Goal: Task Accomplishment & Management: Manage account settings

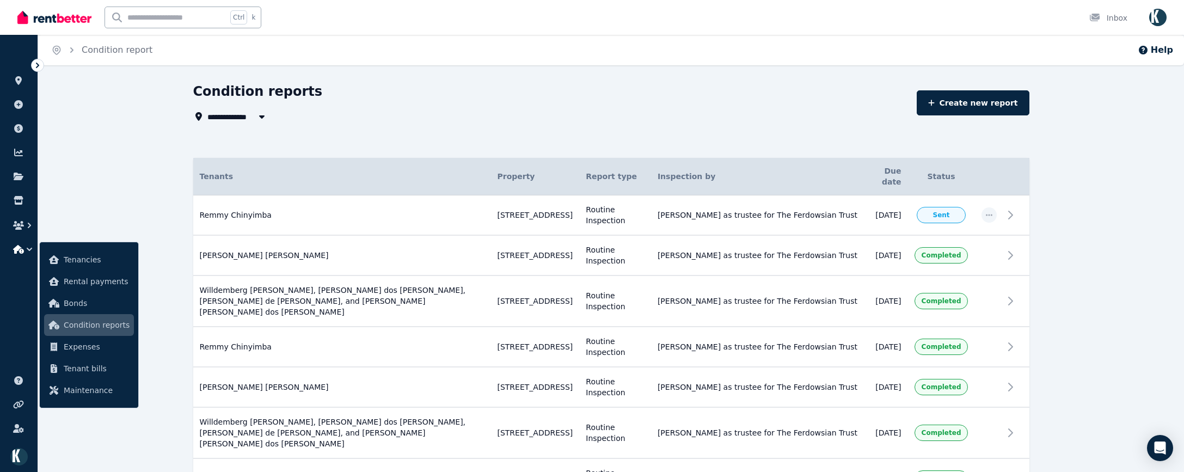
click at [34, 66] on icon at bounding box center [37, 65] width 11 height 11
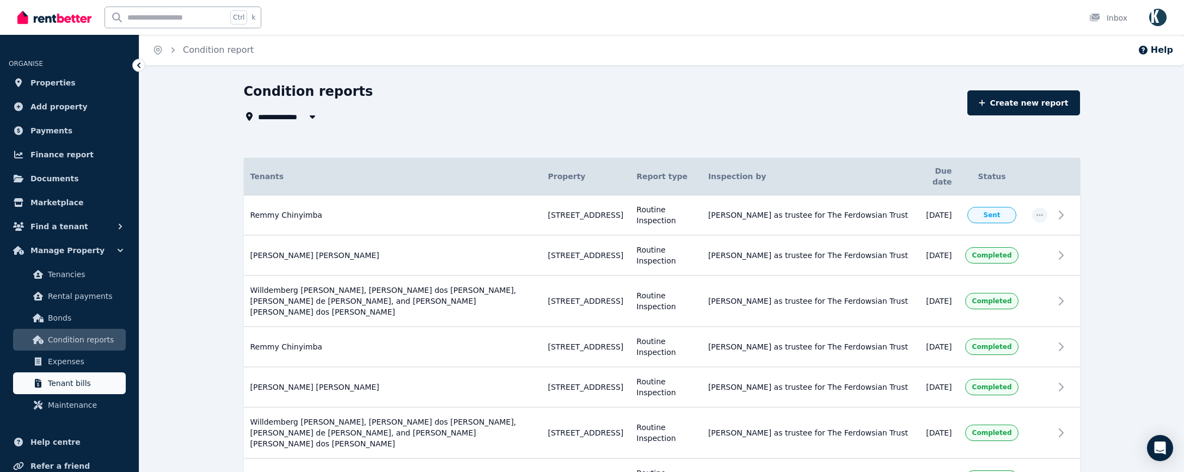
click at [67, 386] on span "Tenant bills" at bounding box center [84, 383] width 73 height 13
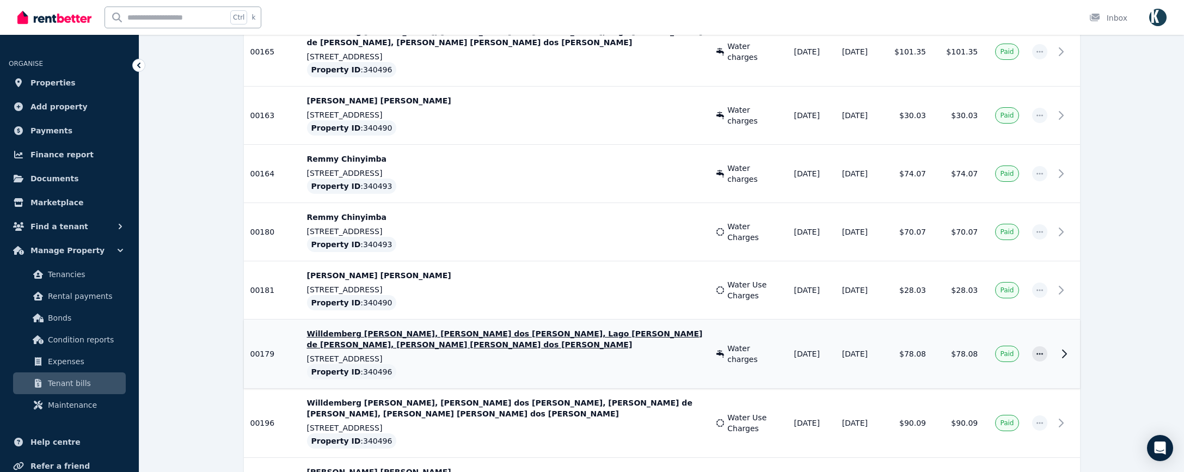
scroll to position [966, 0]
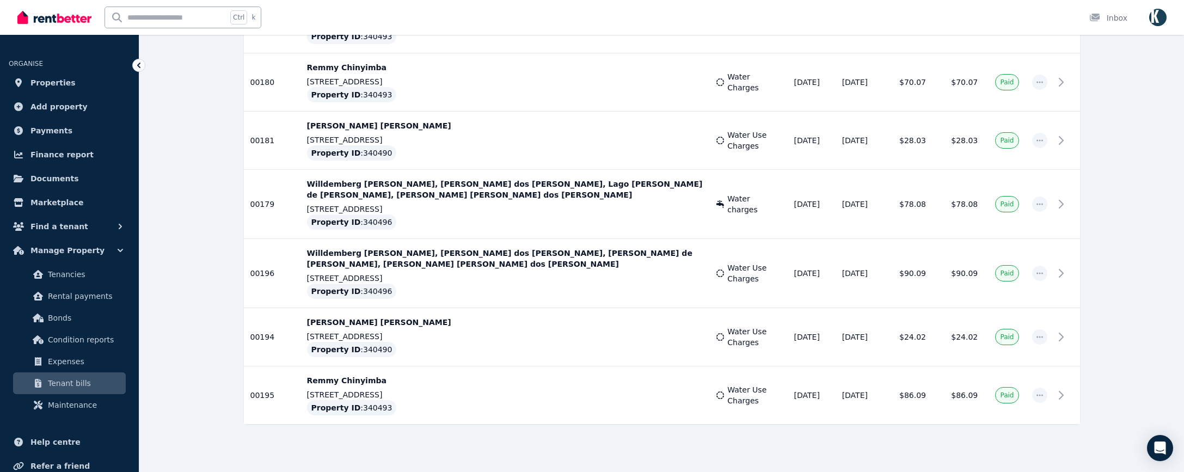
click at [606, 339] on td "[PERSON_NAME] [PERSON_NAME] [STREET_ADDRESS] Property ID : 340490" at bounding box center [505, 337] width 410 height 58
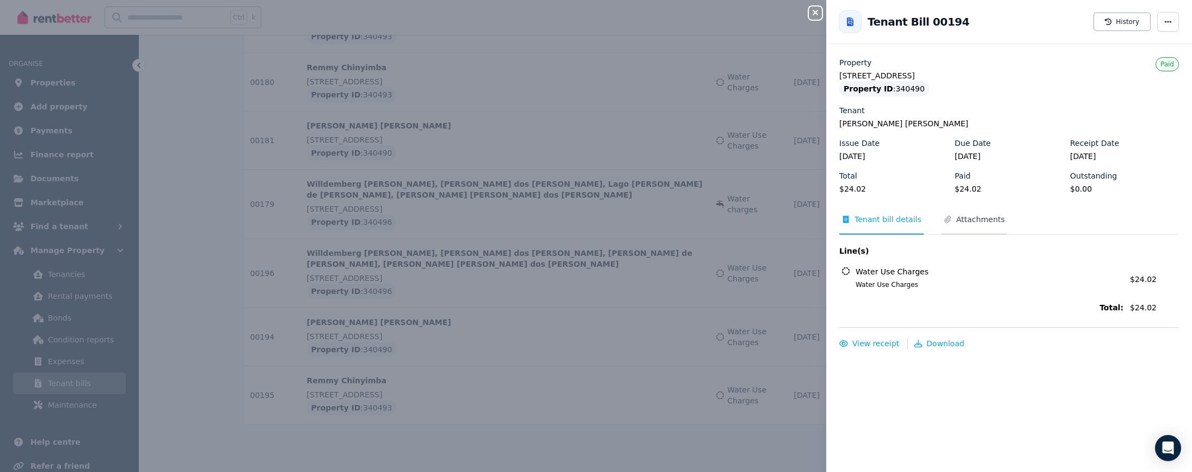
click at [606, 219] on span "Attachments" at bounding box center [980, 219] width 48 height 11
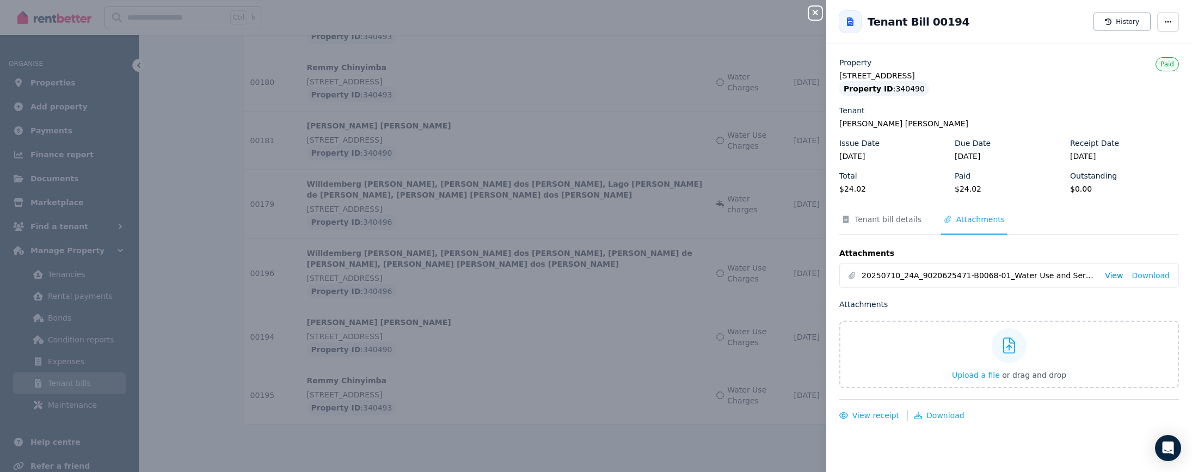
click at [606, 277] on link "View" at bounding box center [1114, 275] width 18 height 11
click at [606, 86] on div "Property ID : 340490" at bounding box center [1009, 88] width 340 height 15
click at [219, 275] on div "Close panel Back to Tenant Bill 00194 History Property [STREET_ADDRESS] Propert…" at bounding box center [596, 236] width 1192 height 472
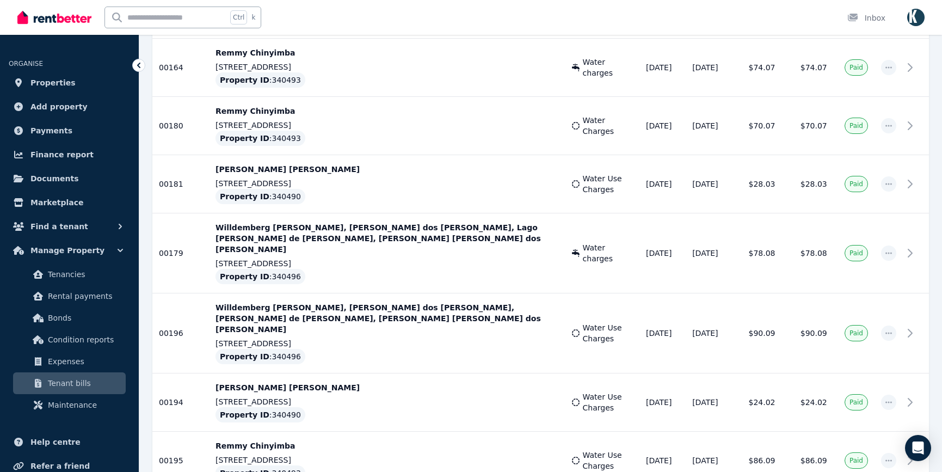
click at [454, 17] on div "Ctrl k Inbox" at bounding box center [452, 17] width 870 height 35
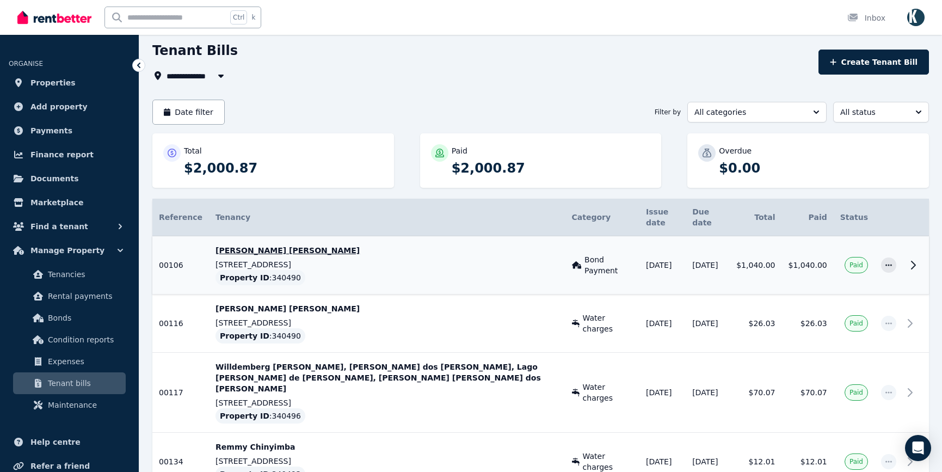
scroll to position [0, 0]
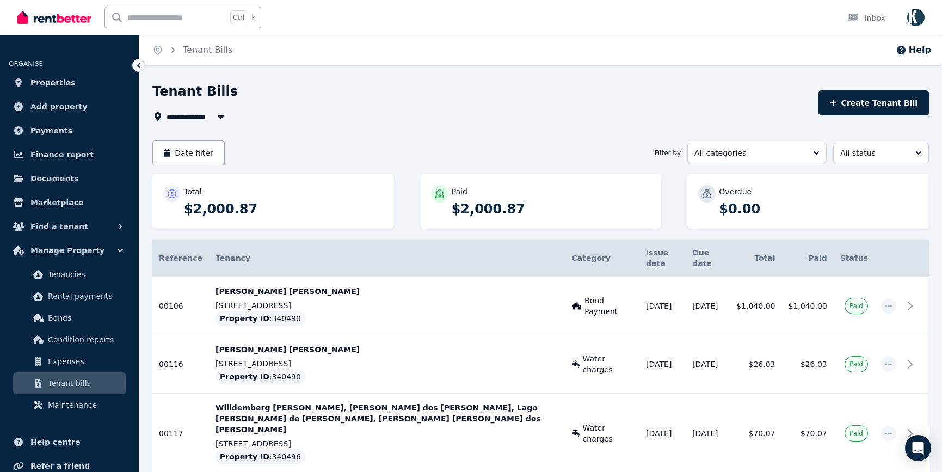
click at [79, 382] on span "Tenant bills" at bounding box center [84, 383] width 73 height 13
click at [219, 116] on icon "button" at bounding box center [221, 116] width 11 height 9
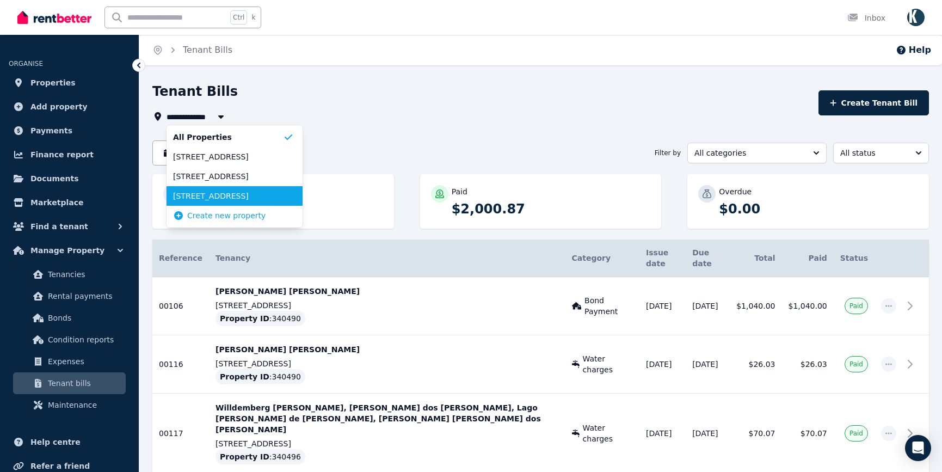
drag, startPoint x: 211, startPoint y: 200, endPoint x: 216, endPoint y: 195, distance: 6.2
click at [211, 199] on span "[STREET_ADDRESS]" at bounding box center [228, 196] width 110 height 11
type input "**********"
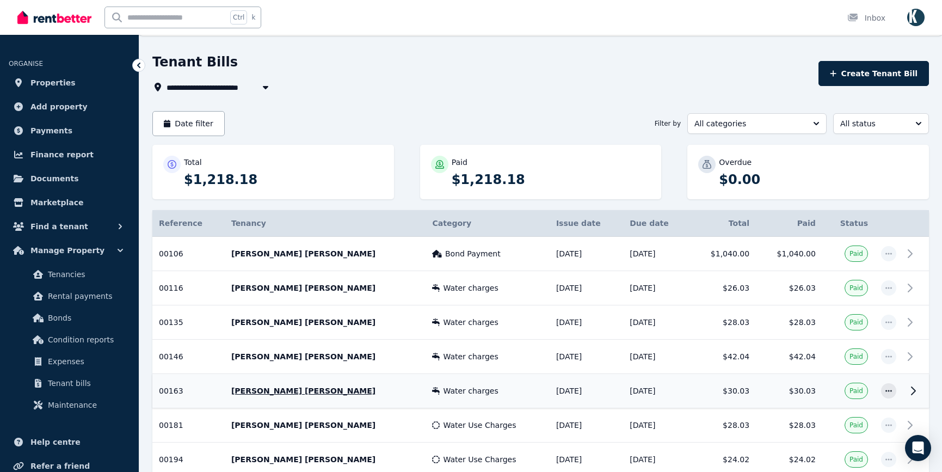
scroll to position [54, 0]
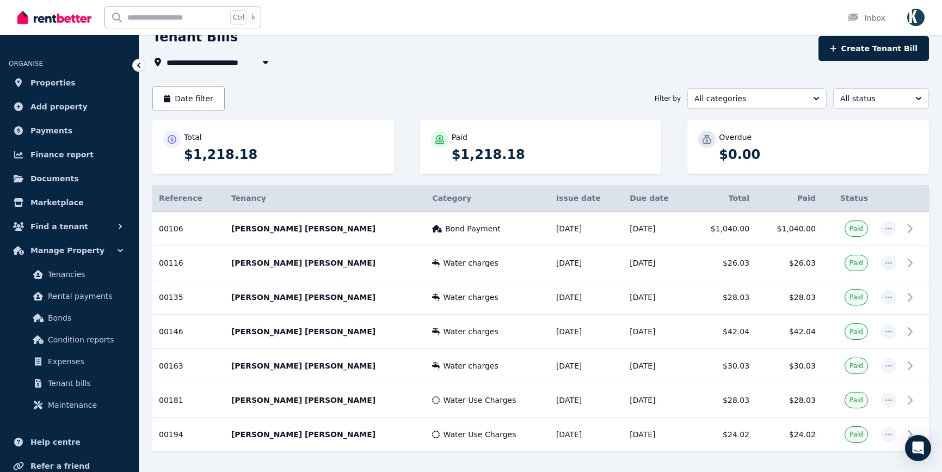
click at [571, 197] on th "Issue date" at bounding box center [586, 198] width 73 height 27
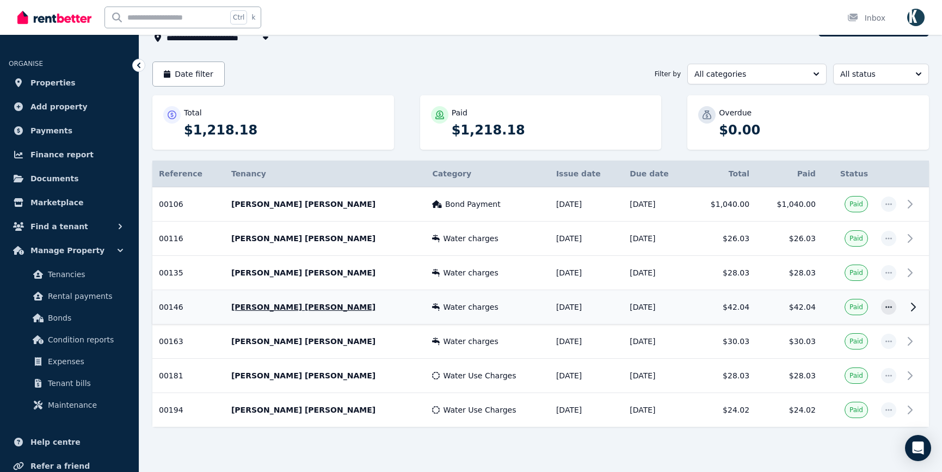
scroll to position [93, 0]
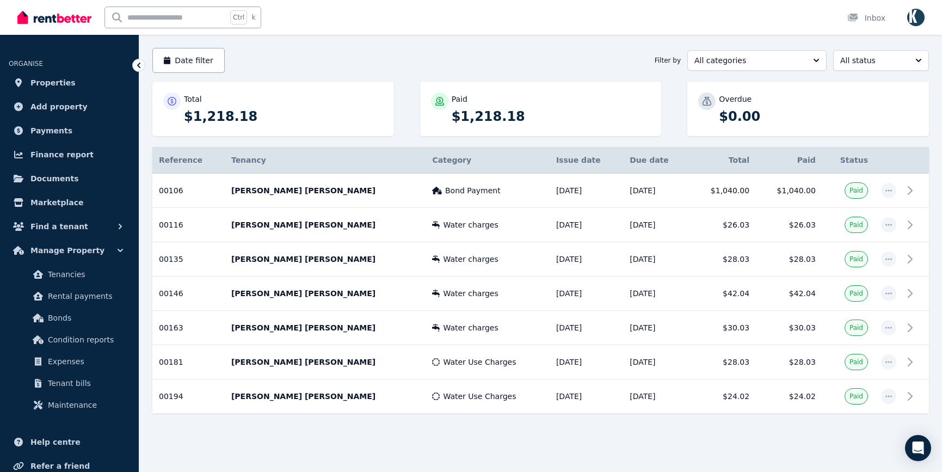
click at [606, 448] on div at bounding box center [540, 443] width 777 height 20
click at [606, 450] on div at bounding box center [540, 443] width 777 height 20
click at [514, 399] on div "Water Use Charges" at bounding box center [487, 396] width 110 height 11
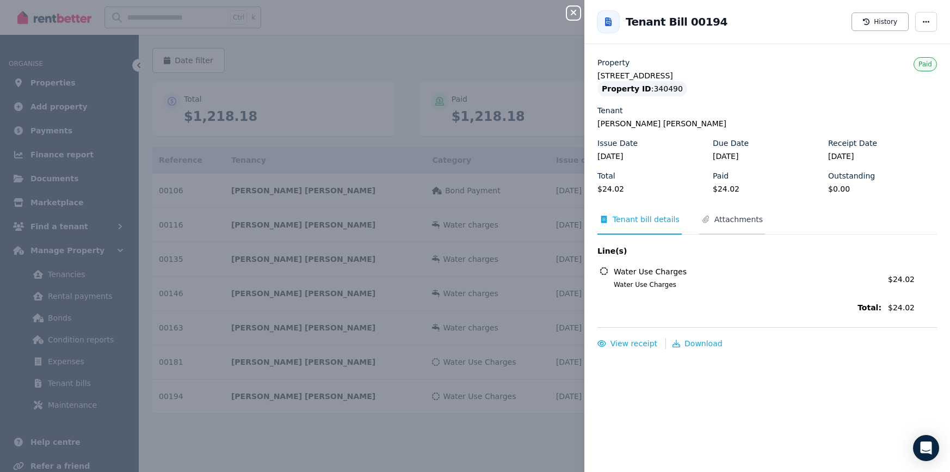
drag, startPoint x: 628, startPoint y: 341, endPoint x: 724, endPoint y: 214, distance: 159.3
click at [606, 208] on div "Property [STREET_ADDRESS] Property ID : 340490 Tenant [PERSON_NAME] [PERSON_NAM…" at bounding box center [768, 203] width 340 height 292
click at [606, 220] on span "Attachments" at bounding box center [739, 219] width 48 height 11
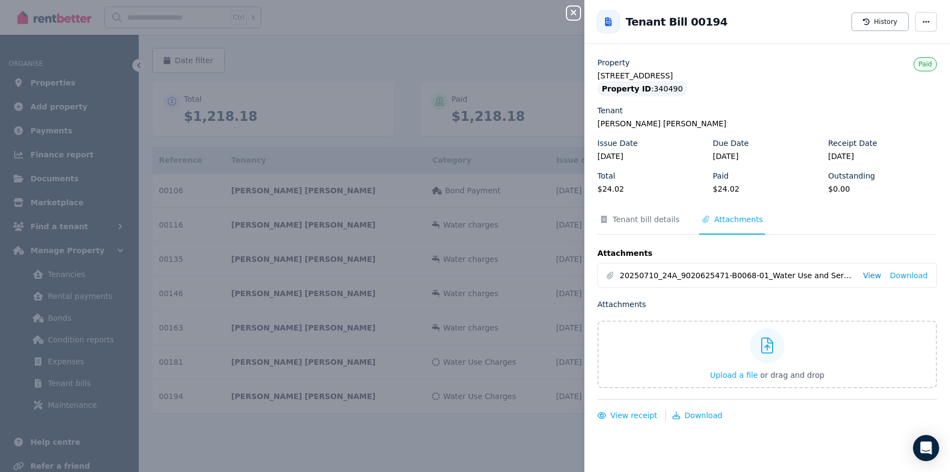
click at [606, 277] on link "View" at bounding box center [872, 275] width 18 height 11
click at [579, 11] on icon "button" at bounding box center [573, 12] width 13 height 9
